Goal: Task Accomplishment & Management: Use online tool/utility

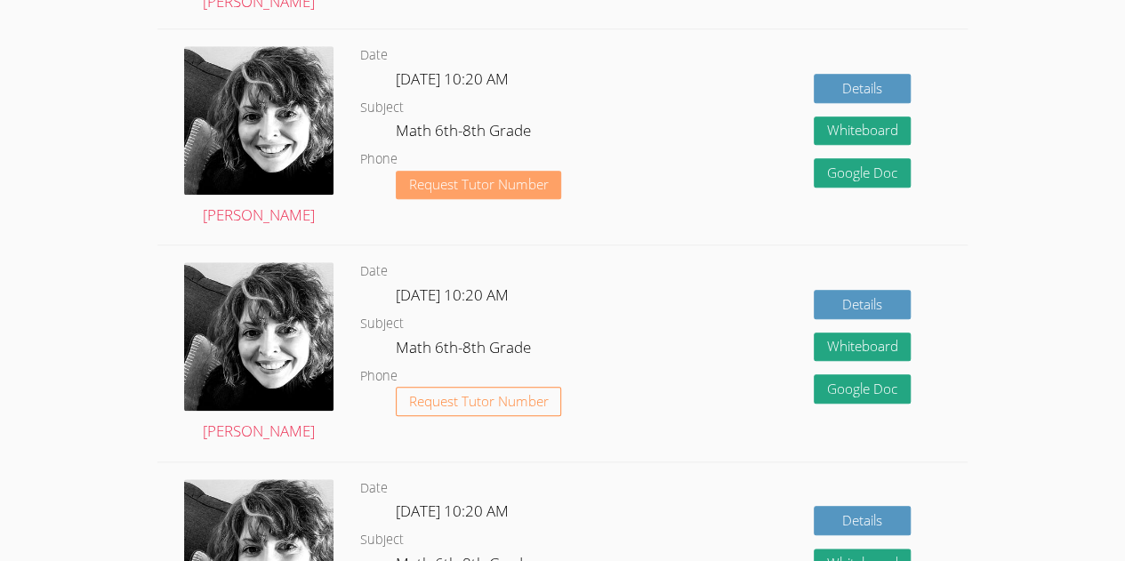
scroll to position [727, 0]
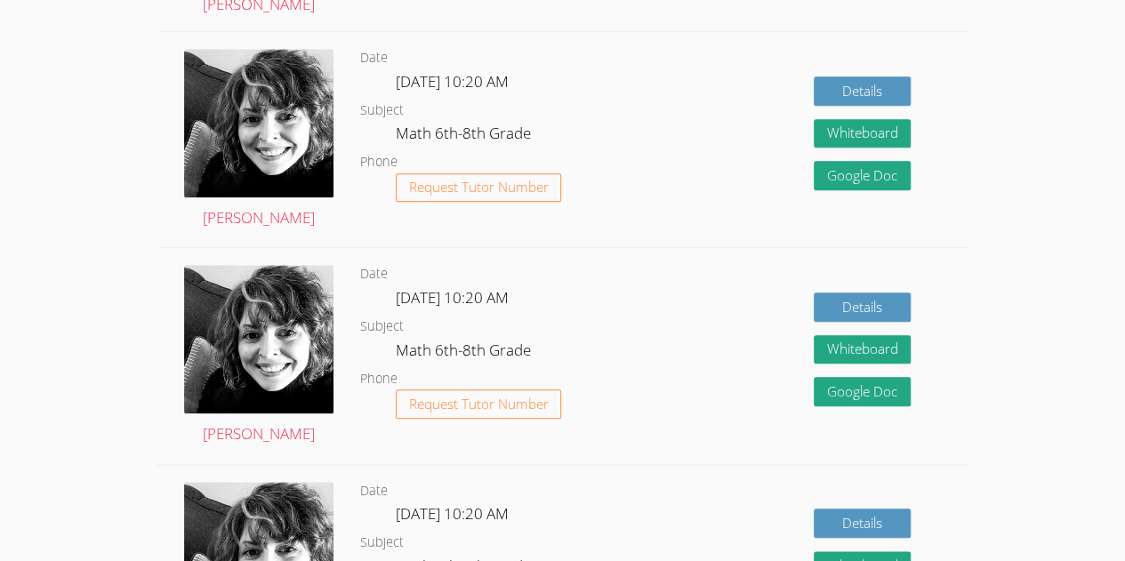
drag, startPoint x: 609, startPoint y: 200, endPoint x: 599, endPoint y: 186, distance: 17.3
click at [599, 186] on dl "Date [DATE] 10:20 AM Subject Math 6th-8th Grade Phone Request Tutor Number" at bounding box center [502, 139] width 284 height 185
click at [427, 95] on dd "[DATE] 10:20 AM" at bounding box center [454, 84] width 117 height 30
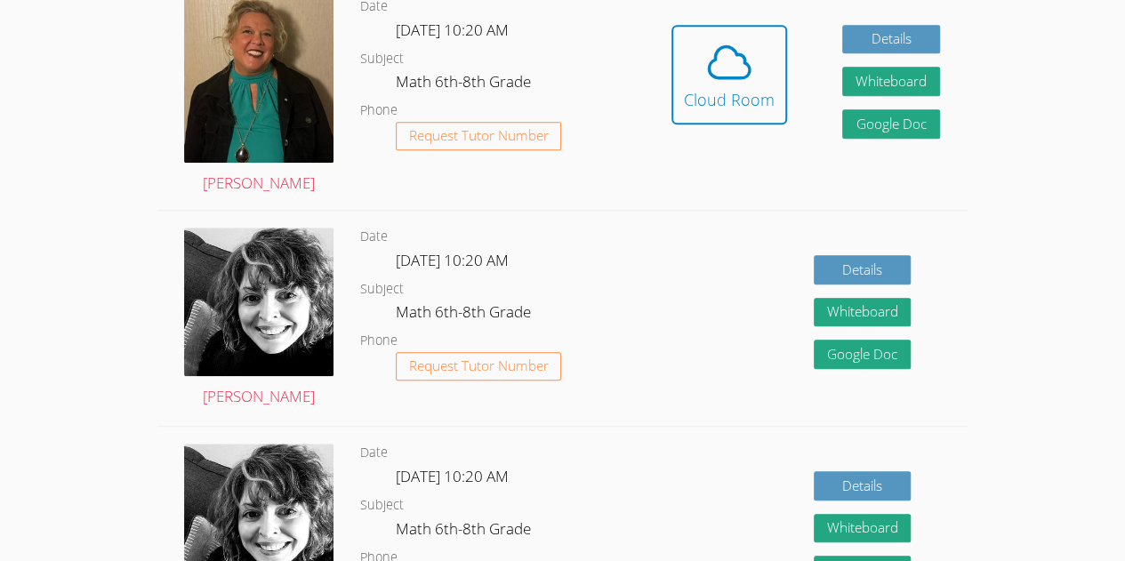
scroll to position [512, 0]
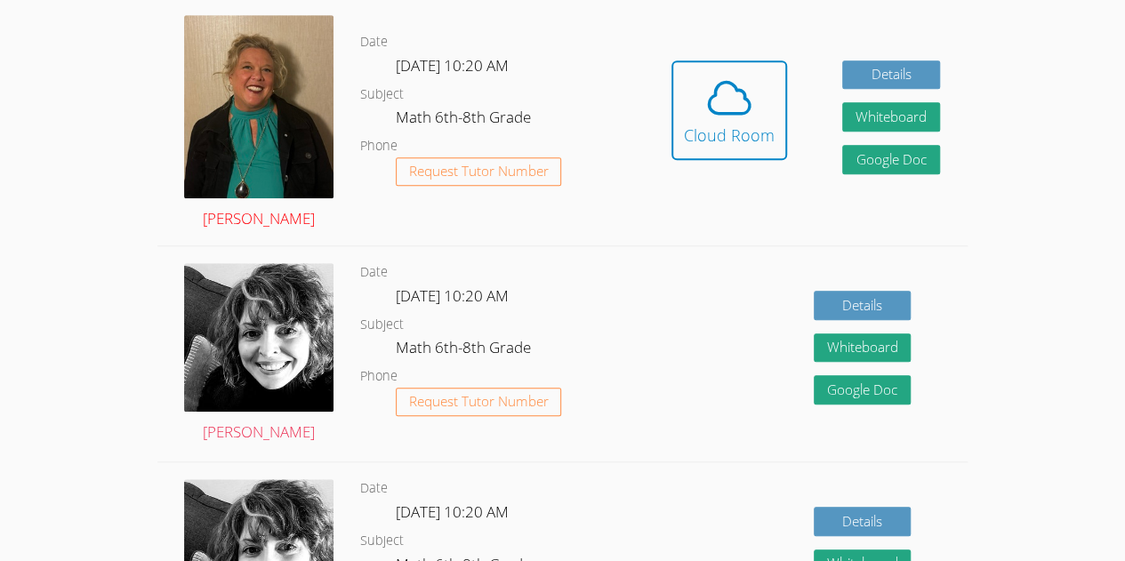
click at [310, 128] on img at bounding box center [258, 106] width 149 height 183
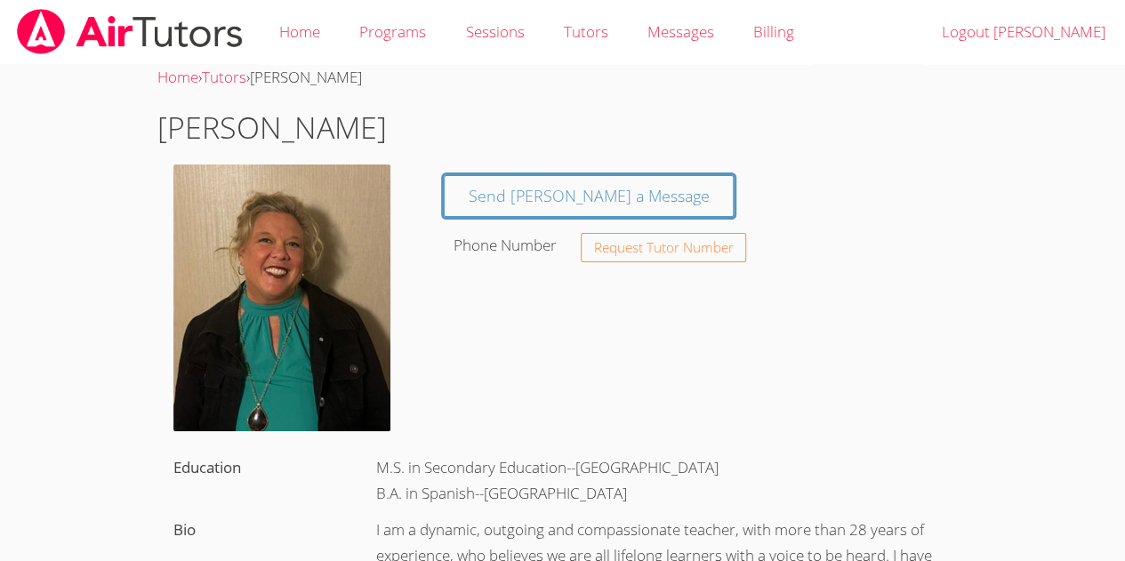
scroll to position [512, 0]
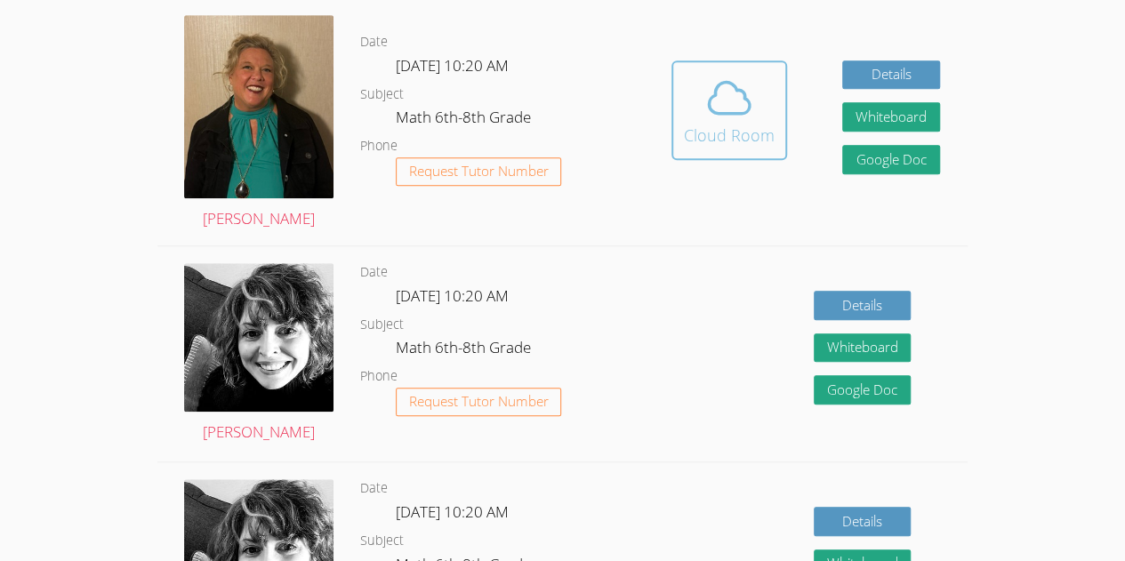
click at [725, 128] on div "Cloud Room" at bounding box center [729, 135] width 91 height 25
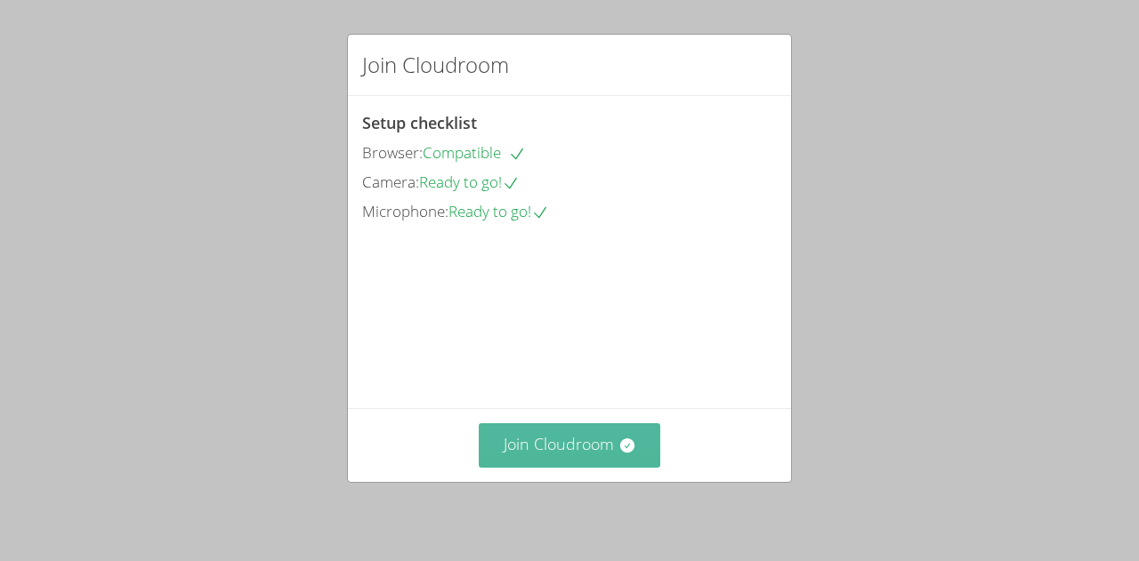
click at [555, 451] on button "Join Cloudroom" at bounding box center [570, 445] width 182 height 44
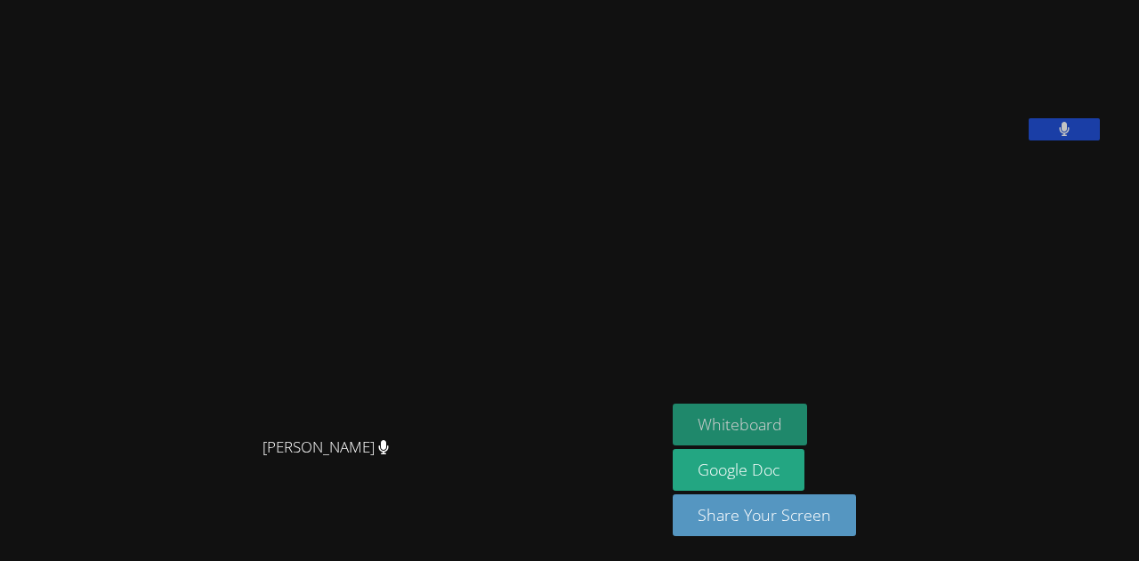
click at [799, 426] on button "Whiteboard" at bounding box center [740, 425] width 134 height 42
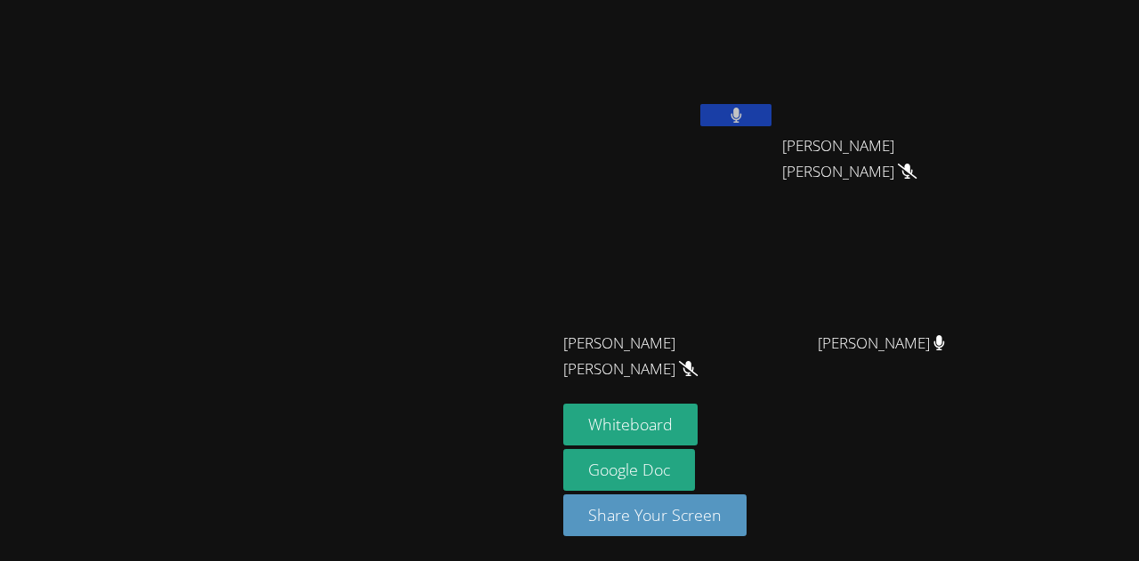
click at [742, 117] on icon at bounding box center [736, 115] width 12 height 15
click at [145, 255] on video at bounding box center [278, 245] width 267 height 305
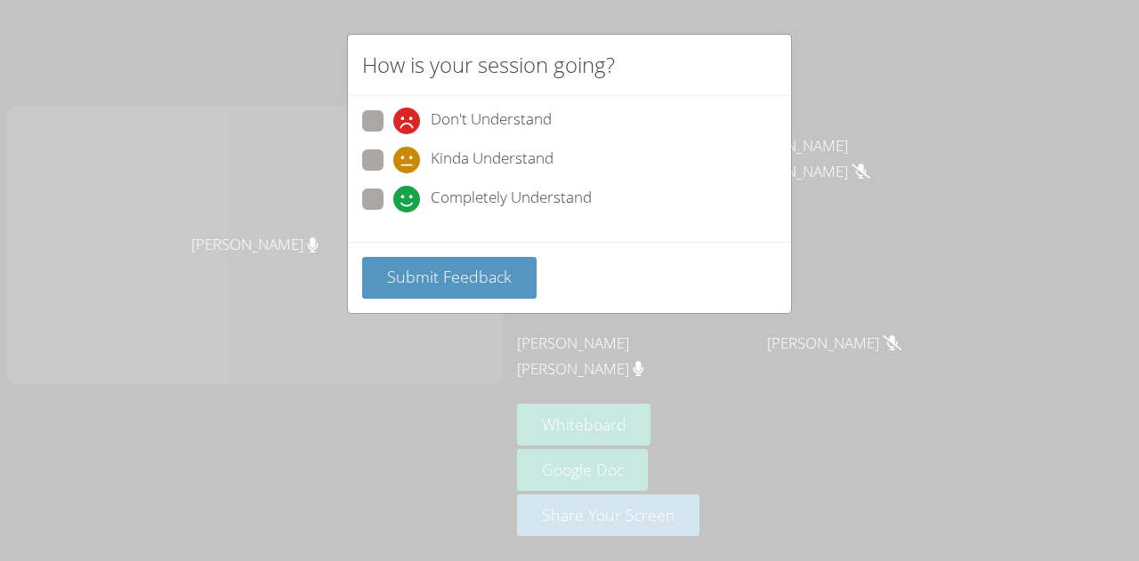
click at [393, 173] on span at bounding box center [393, 173] width 0 height 0
click at [393, 155] on input "Kinda Understand" at bounding box center [400, 156] width 15 height 15
radio input "true"
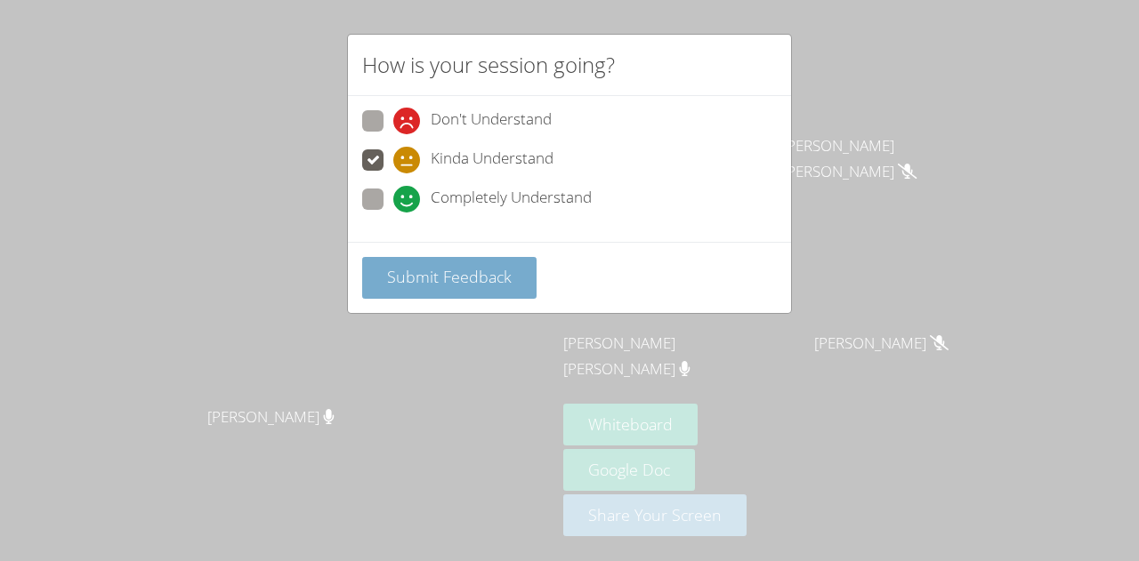
click at [436, 266] on span "Submit Feedback" at bounding box center [449, 276] width 125 height 21
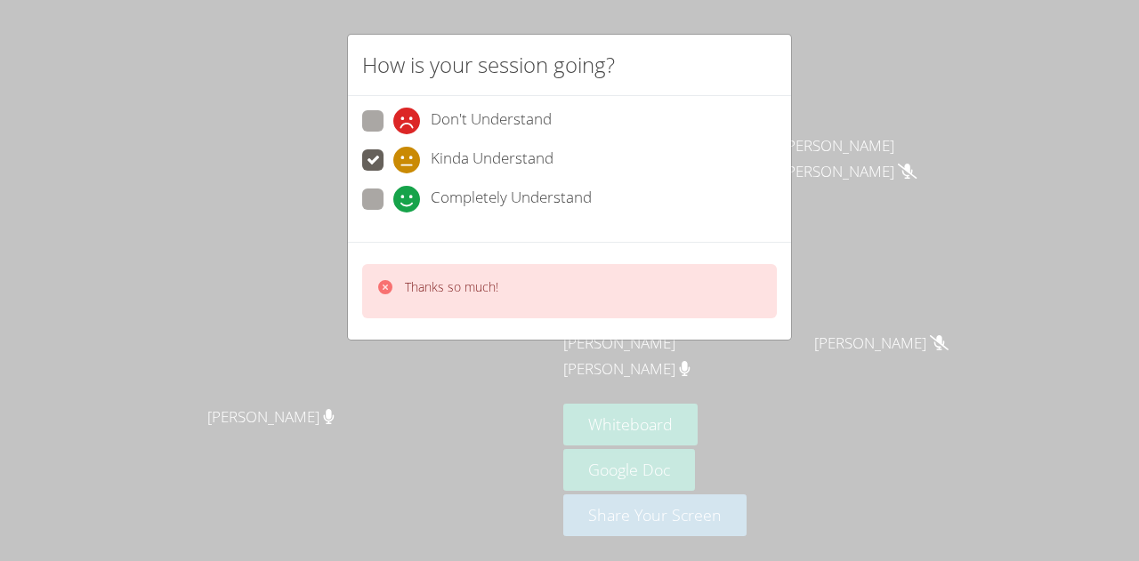
click at [471, 292] on p "Thanks so much!" at bounding box center [451, 287] width 93 height 18
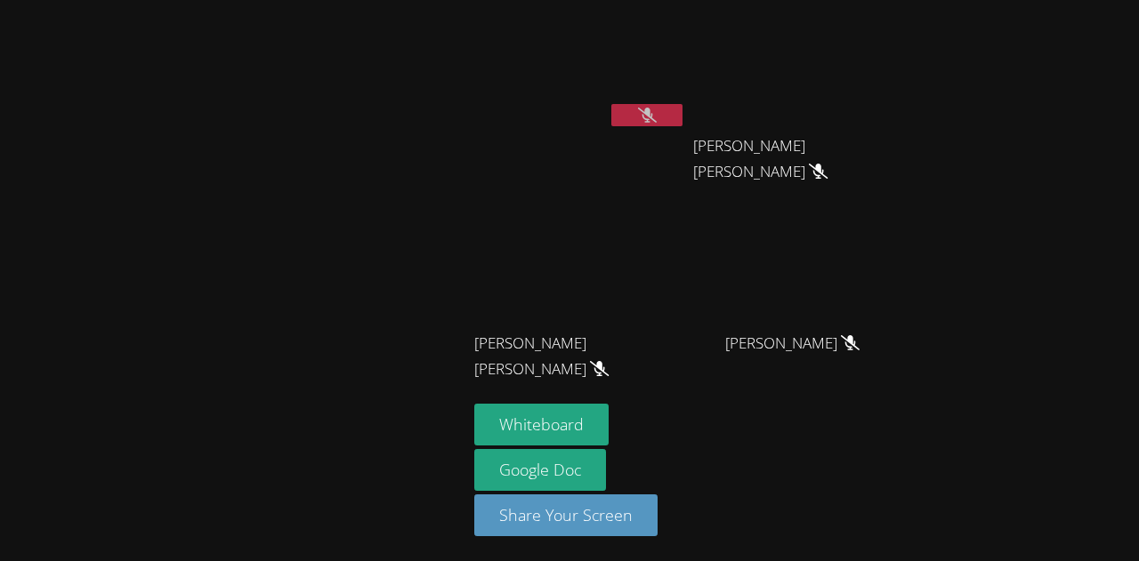
click at [294, 353] on div at bounding box center [233, 280] width 453 height 547
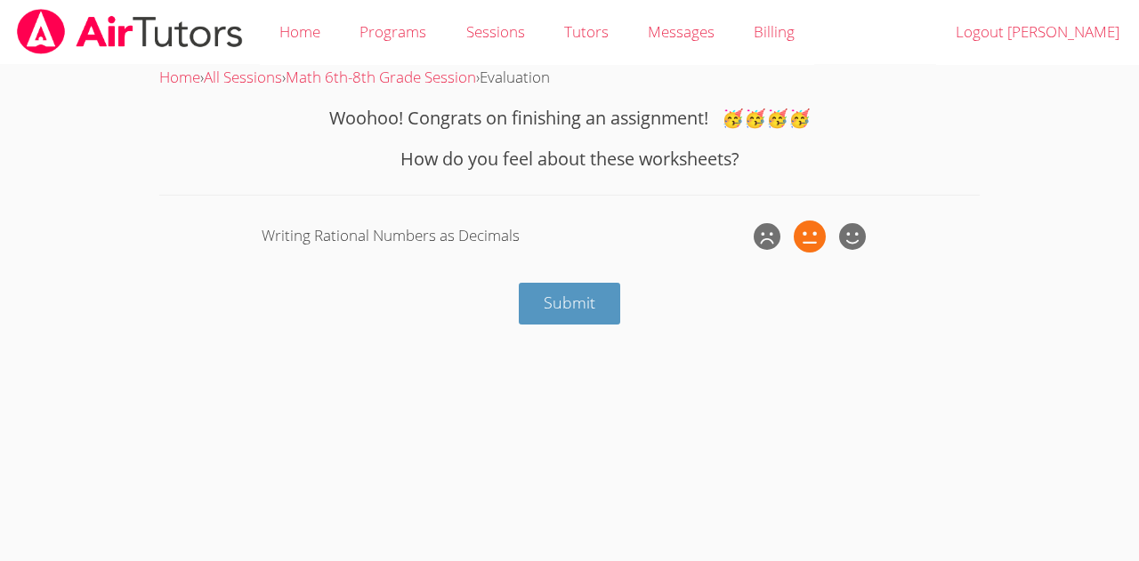
click at [820, 243] on icon at bounding box center [810, 237] width 32 height 32
click at [0, 0] on input "radio" at bounding box center [0, 0] width 0 height 0
click at [585, 314] on button "Submit" at bounding box center [569, 304] width 101 height 42
